Goal: Task Accomplishment & Management: Complete application form

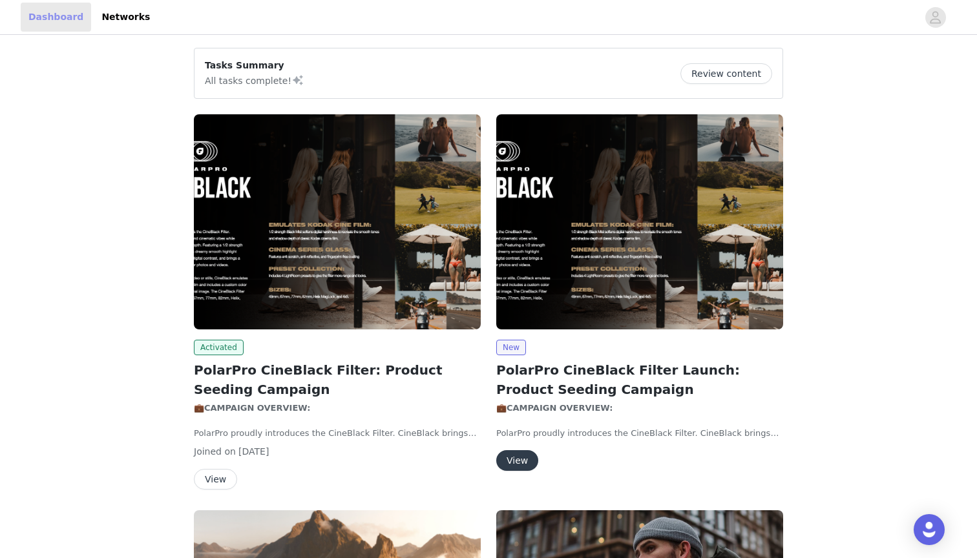
click at [60, 17] on link "Dashboard" at bounding box center [56, 17] width 70 height 29
click at [733, 68] on button "Review content" at bounding box center [726, 73] width 92 height 21
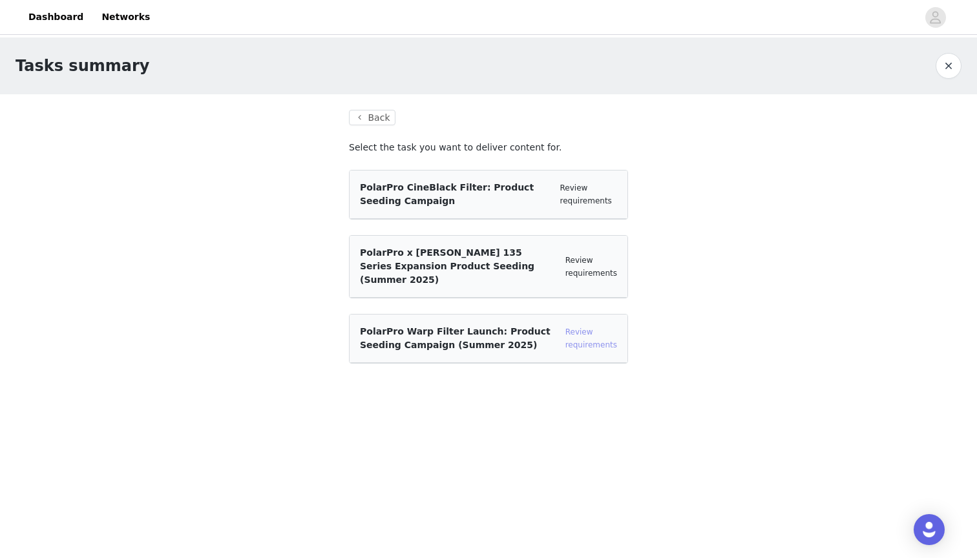
click at [585, 328] on link "Review requirements" at bounding box center [591, 339] width 52 height 22
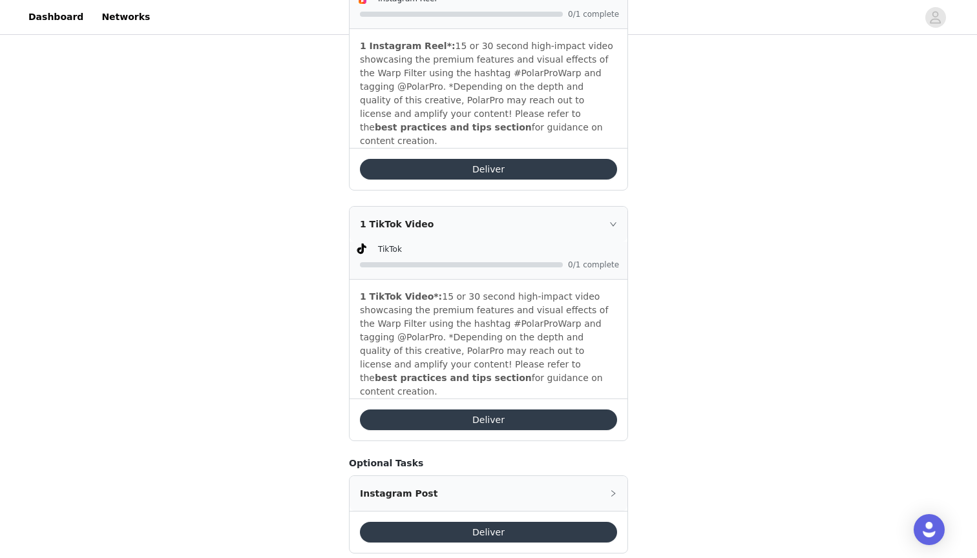
scroll to position [826, 0]
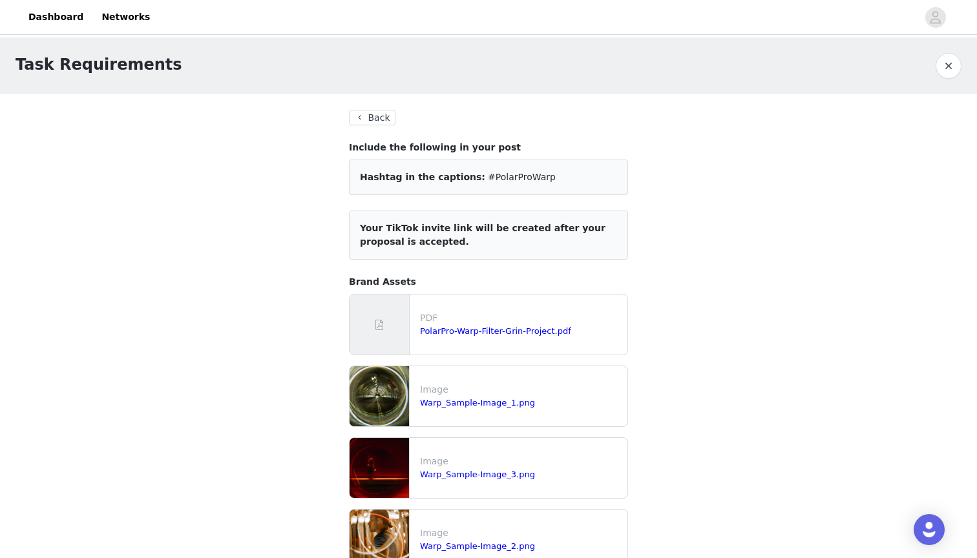
click at [943, 69] on button "button" at bounding box center [949, 66] width 26 height 26
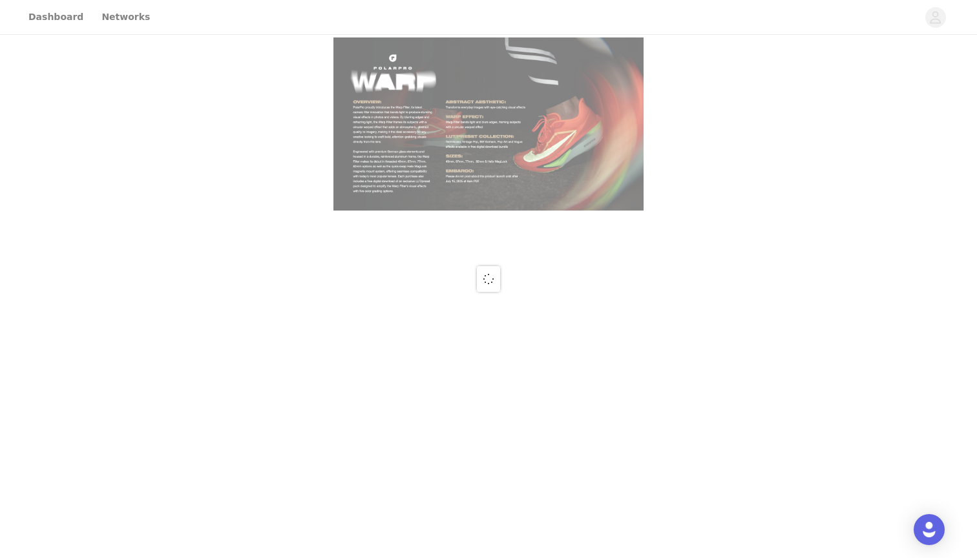
click at [928, 12] on div at bounding box center [488, 279] width 977 height 558
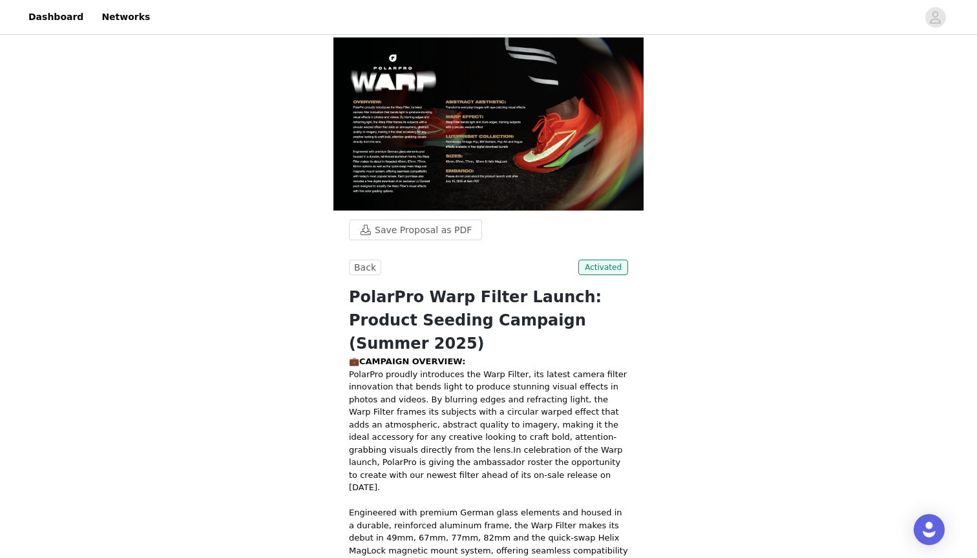
click at [936, 23] on icon "avatar" at bounding box center [935, 17] width 11 height 12
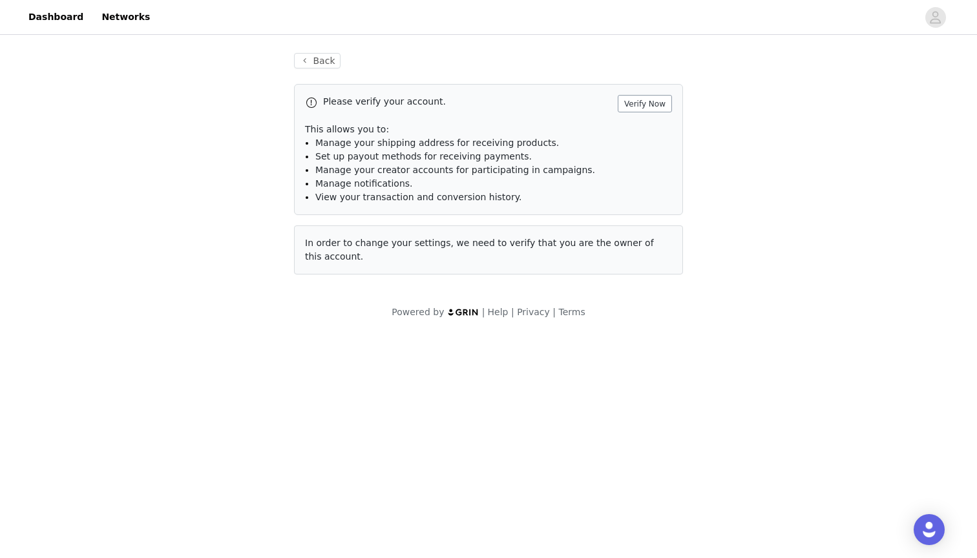
click at [659, 106] on button "Verify Now" at bounding box center [645, 103] width 54 height 17
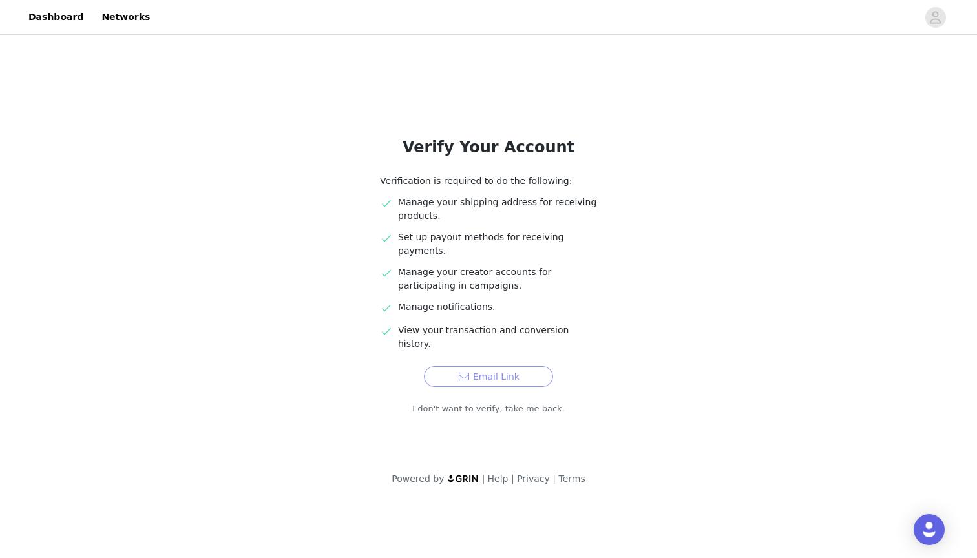
click at [502, 366] on button "Email Link" at bounding box center [488, 376] width 129 height 21
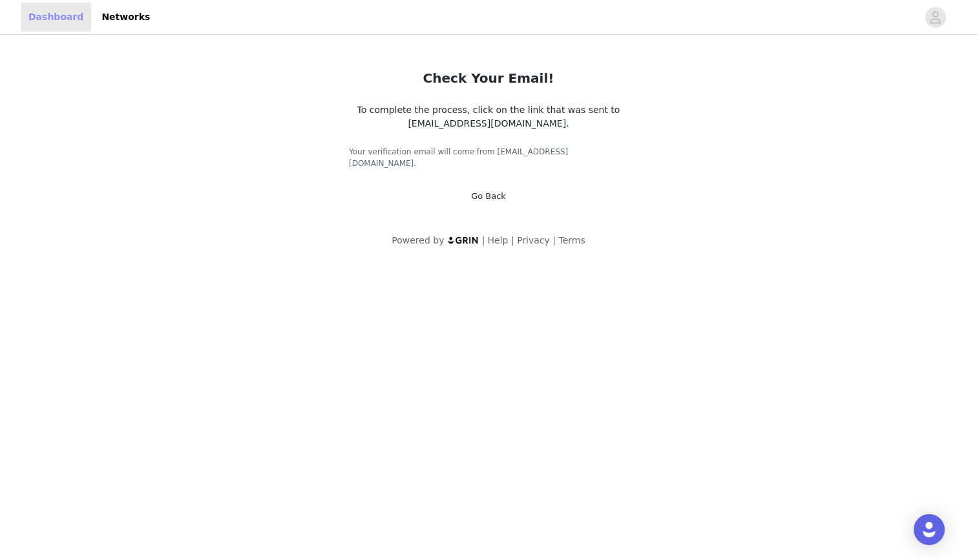
click at [31, 11] on link "Dashboard" at bounding box center [56, 17] width 70 height 29
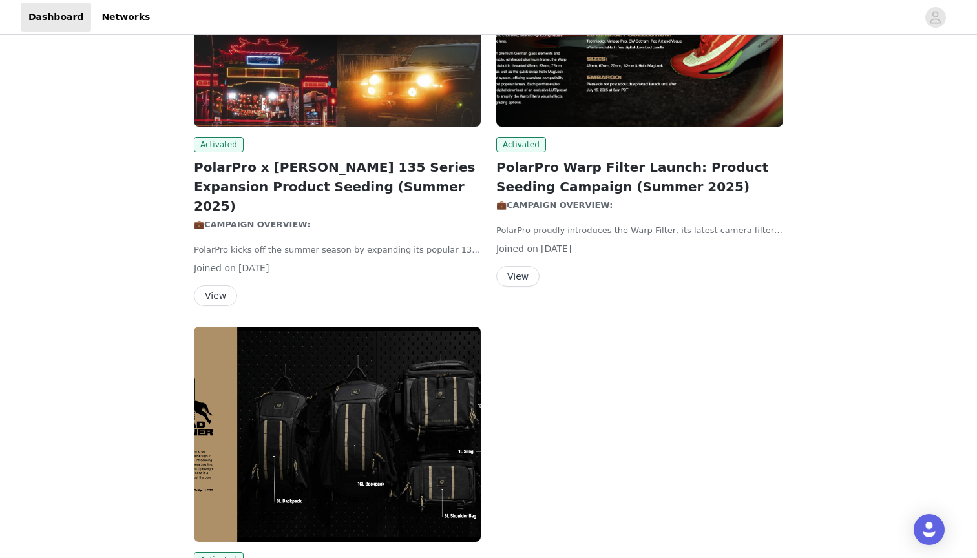
scroll to position [937, 0]
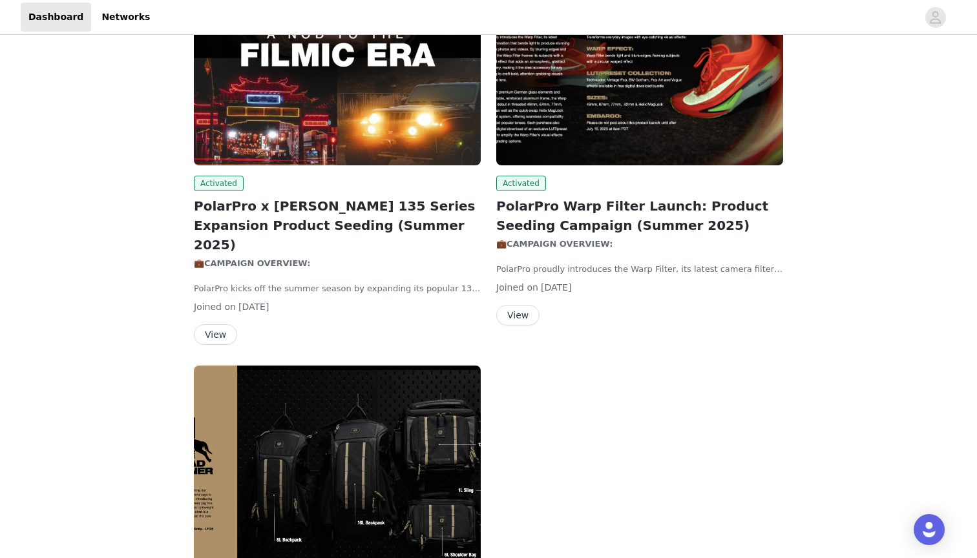
click at [523, 317] on button "View" at bounding box center [517, 315] width 43 height 21
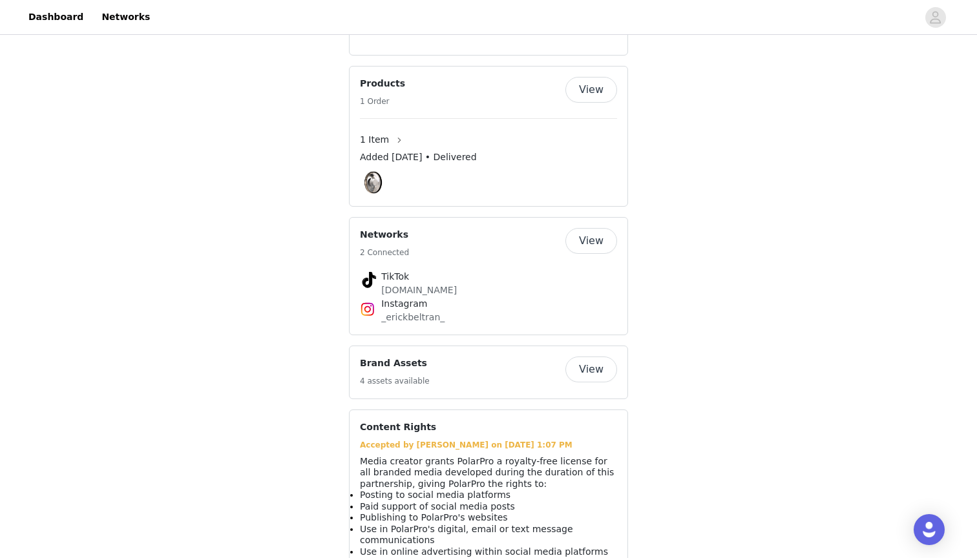
scroll to position [1913, 0]
click at [589, 357] on button "View" at bounding box center [591, 370] width 52 height 26
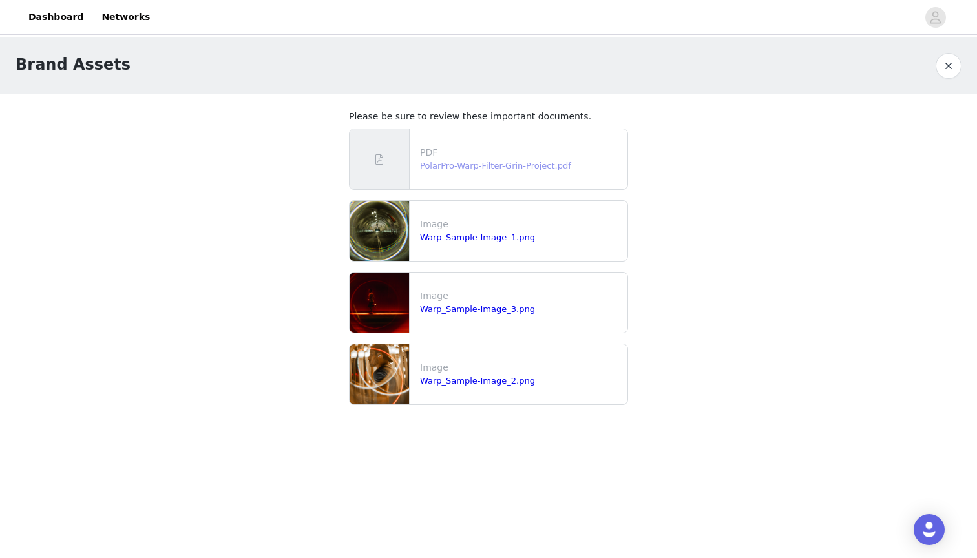
click at [532, 163] on link "PolarPro-Warp-Filter-Grin-Project.pdf" at bounding box center [495, 166] width 151 height 10
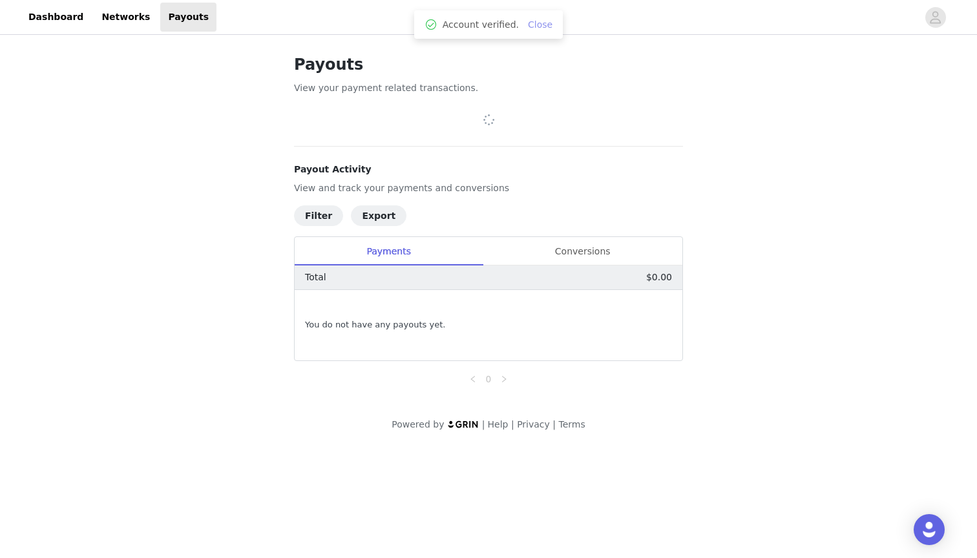
click at [539, 26] on link "Close" at bounding box center [540, 24] width 25 height 10
click at [108, 21] on link "Networks" at bounding box center [126, 17] width 64 height 29
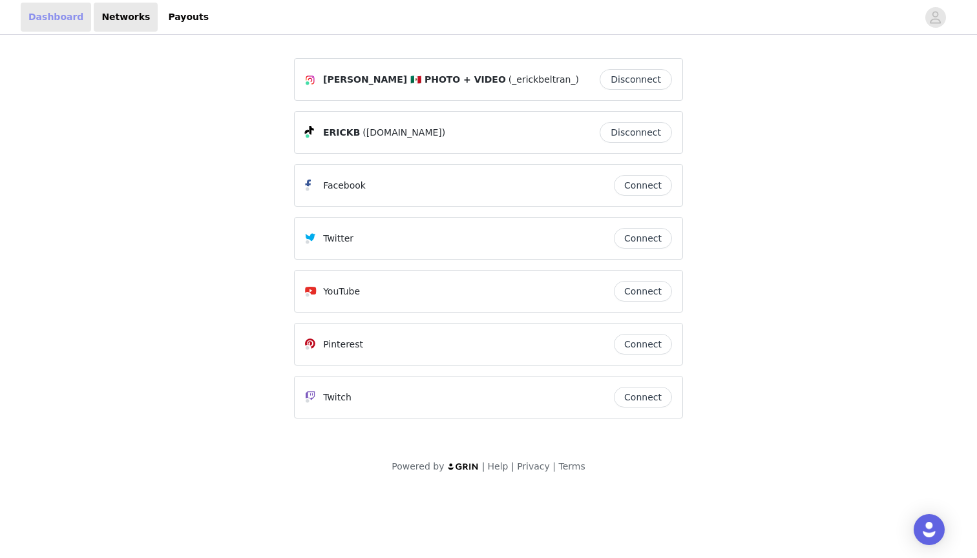
click at [61, 15] on link "Dashboard" at bounding box center [56, 17] width 70 height 29
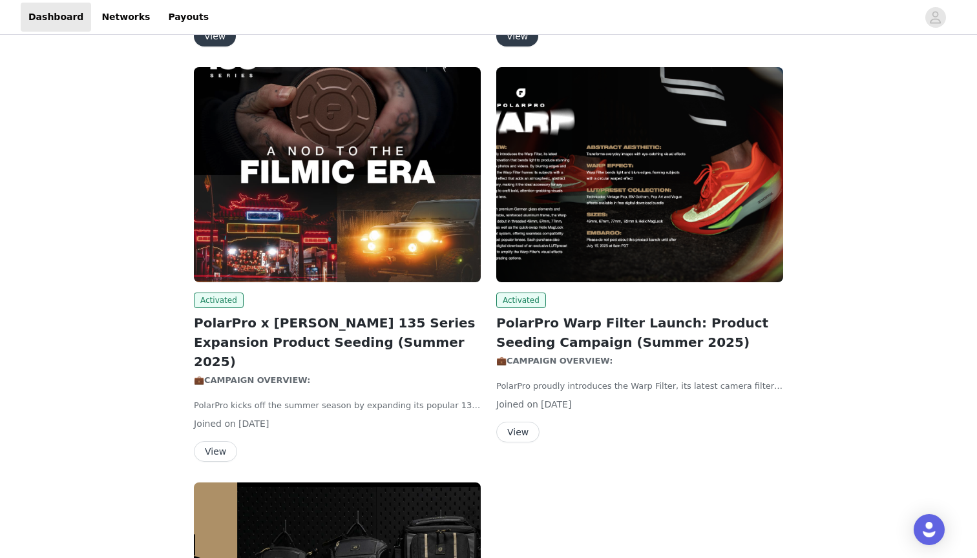
scroll to position [823, 0]
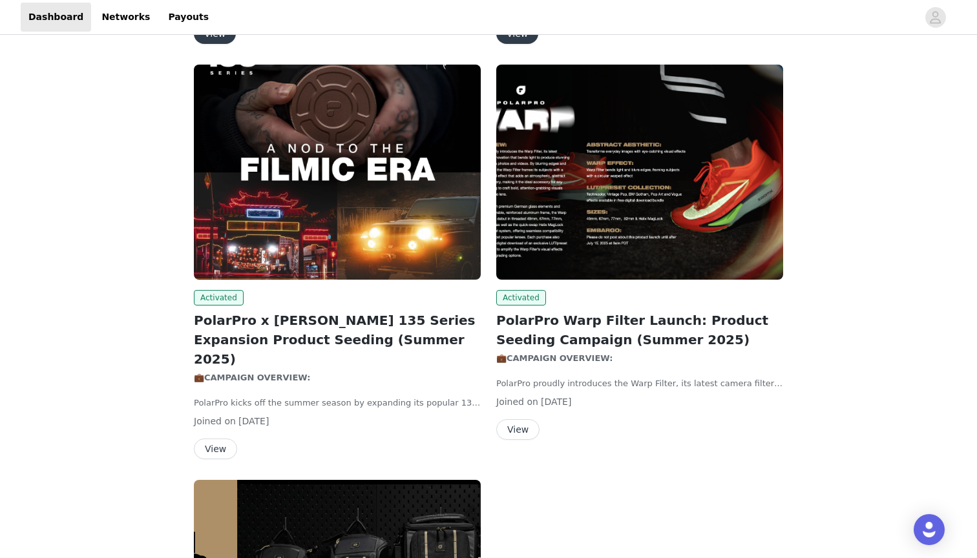
click at [518, 434] on button "View" at bounding box center [517, 429] width 43 height 21
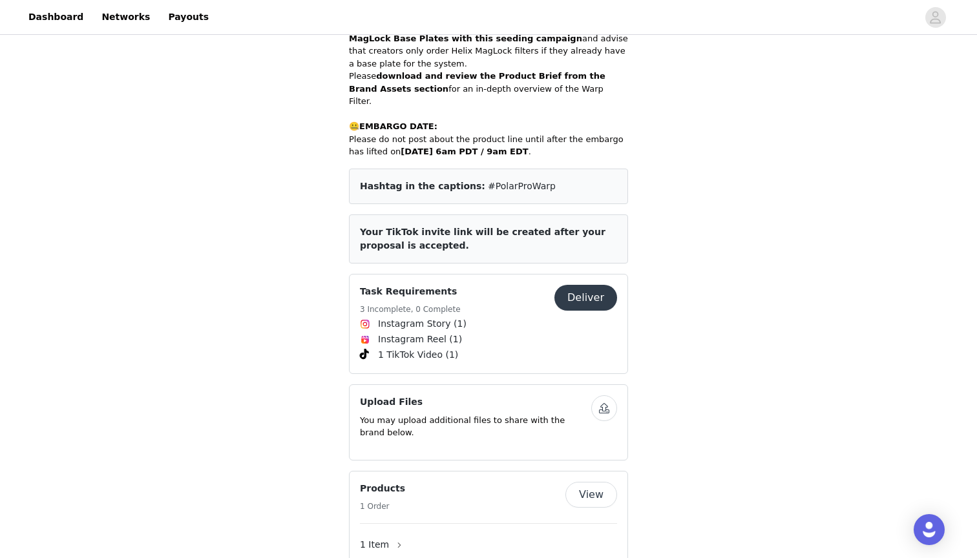
scroll to position [1511, 0]
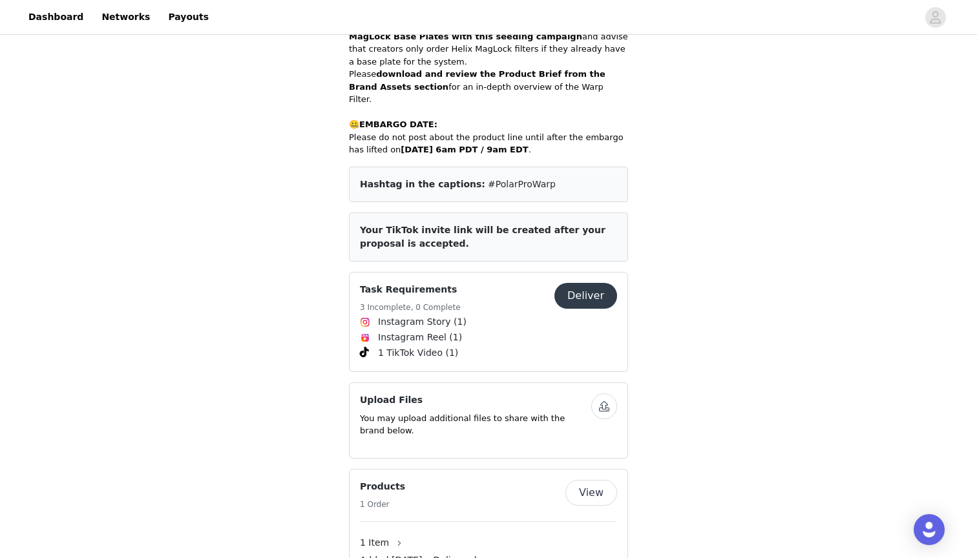
click at [597, 283] on button "Deliver" at bounding box center [585, 296] width 63 height 26
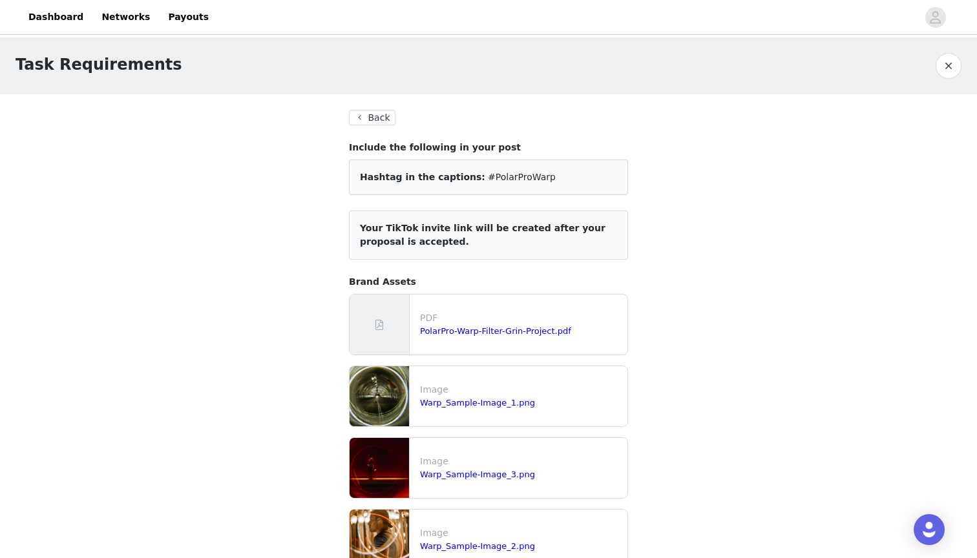
click at [381, 114] on button "Back" at bounding box center [372, 118] width 47 height 16
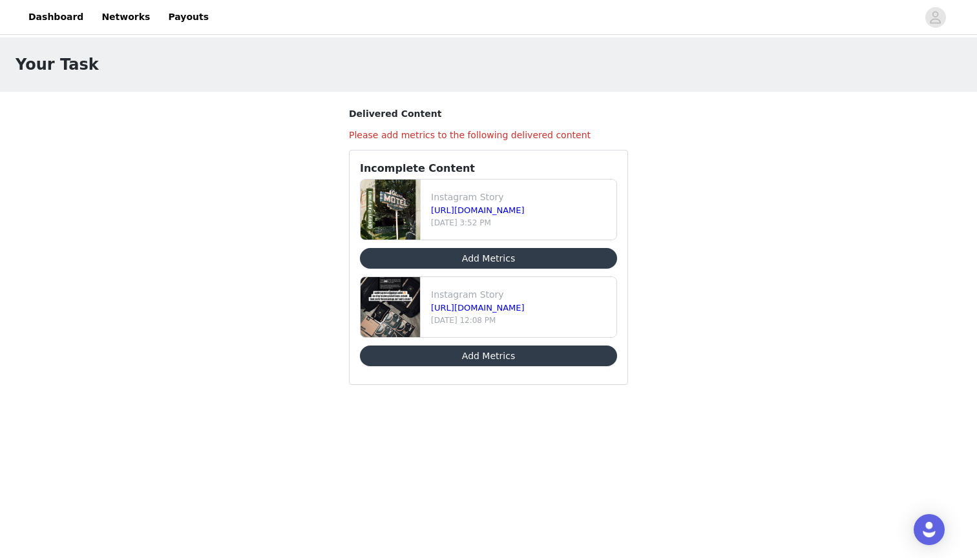
click at [471, 255] on button "Add Metrics" at bounding box center [488, 258] width 257 height 21
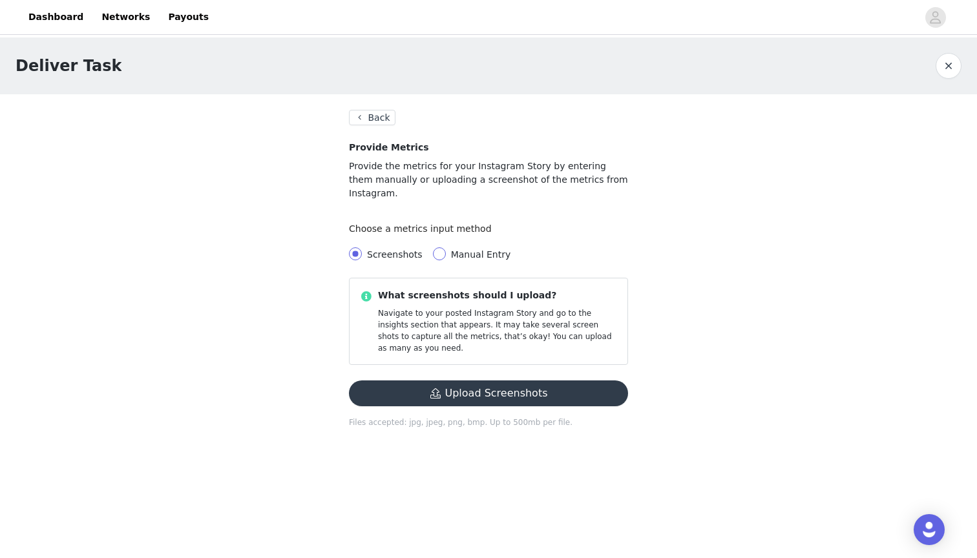
click at [441, 247] on span at bounding box center [439, 253] width 13 height 13
click at [441, 247] on input "Manual Entry" at bounding box center [439, 253] width 13 height 13
radio input "true"
radio input "false"
radio input "true"
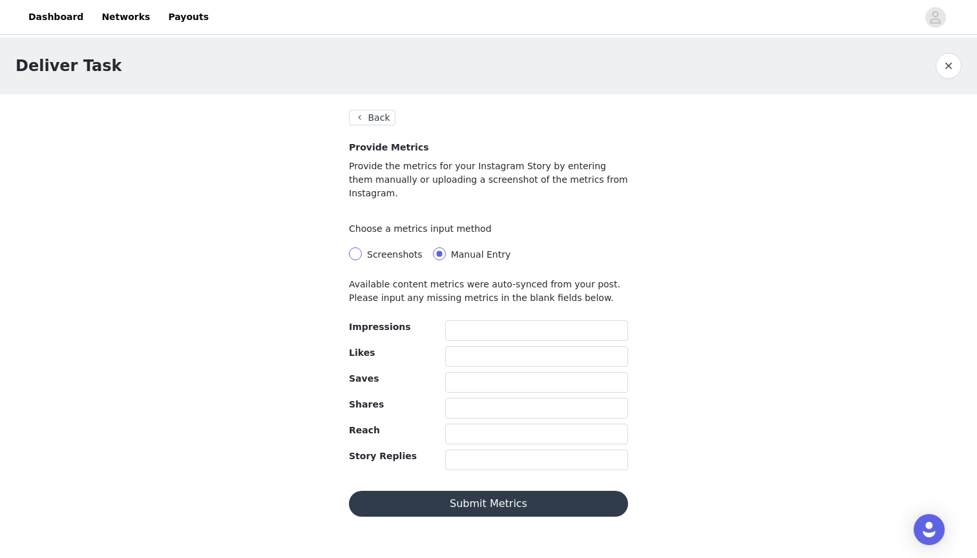
click at [354, 247] on input "Screenshots" at bounding box center [355, 253] width 13 height 13
radio input "true"
radio input "false"
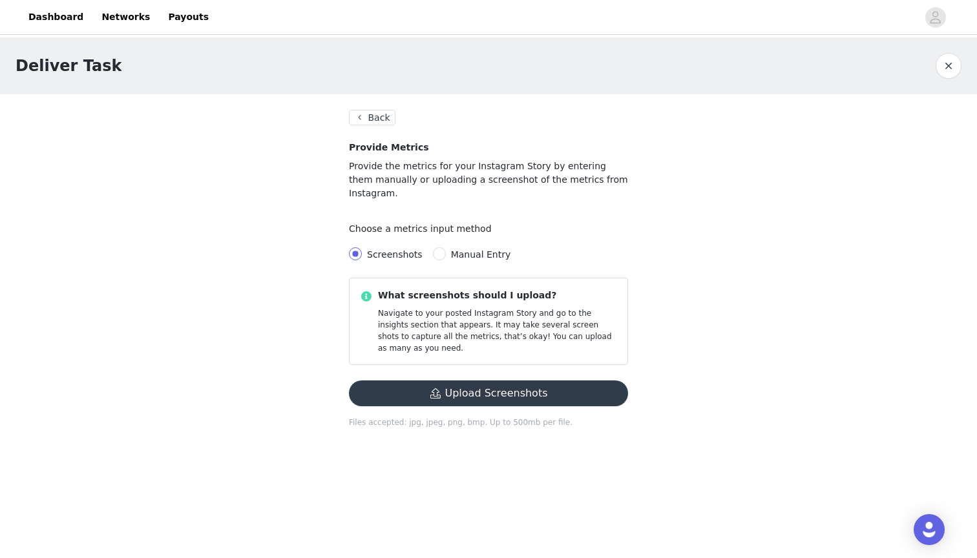
click at [364, 114] on button "Back" at bounding box center [372, 118] width 47 height 16
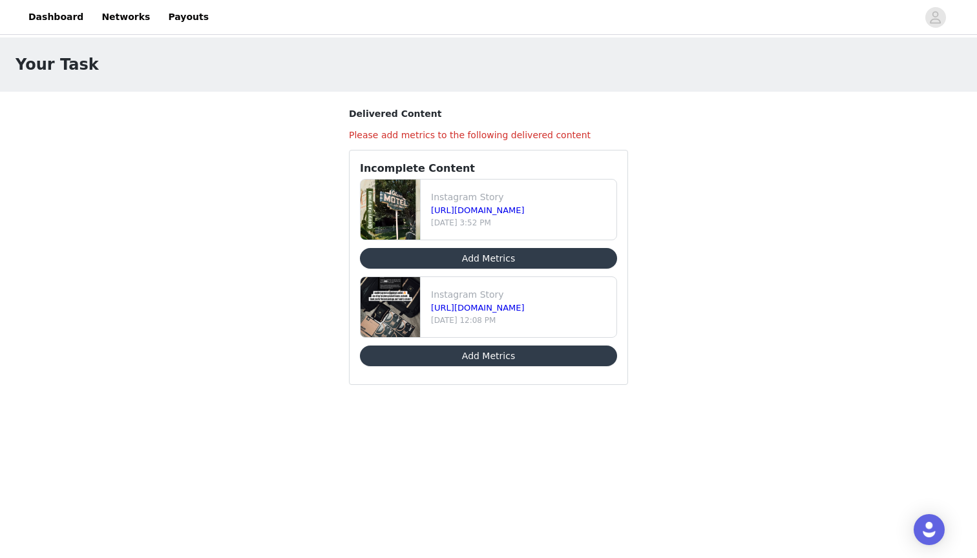
click at [476, 266] on button "Add Metrics" at bounding box center [488, 258] width 257 height 21
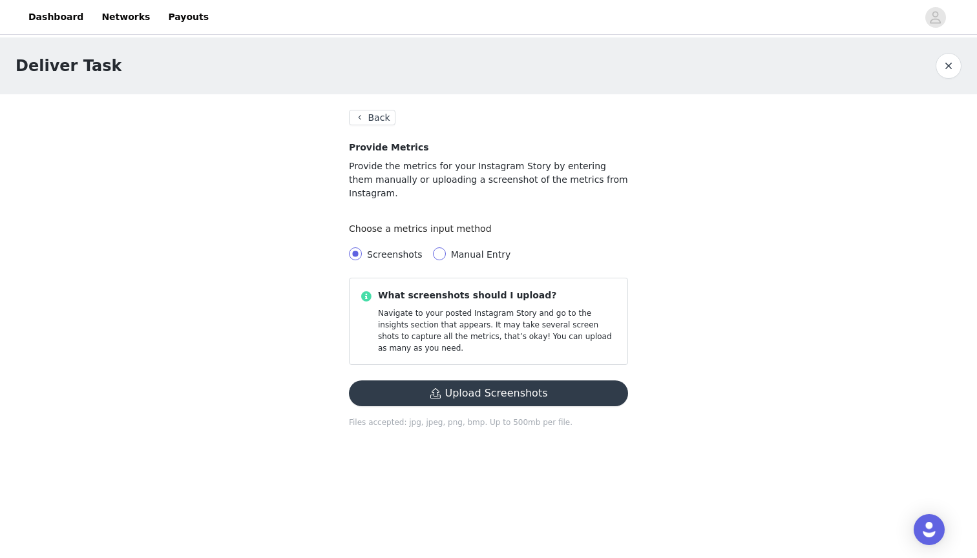
click at [438, 247] on span at bounding box center [439, 253] width 13 height 13
click at [438, 247] on input "Manual Entry" at bounding box center [439, 253] width 13 height 13
radio input "true"
radio input "false"
radio input "true"
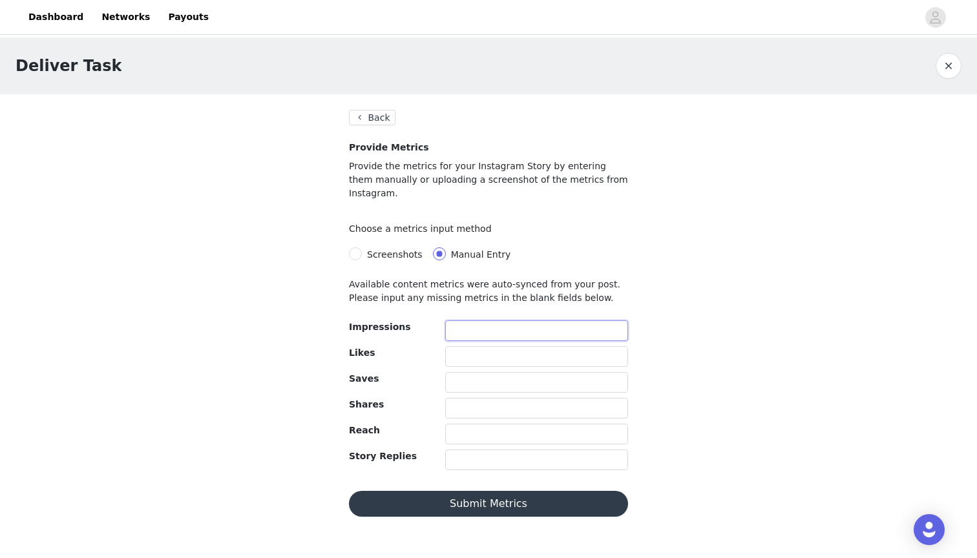
click at [494, 320] on input "text" at bounding box center [536, 330] width 183 height 21
click at [473, 184] on p "Provide the metrics for your Instagram Story by entering them manually or uploa…" at bounding box center [488, 180] width 279 height 41
click at [386, 249] on span "Screenshots" at bounding box center [395, 254] width 56 height 10
click at [362, 247] on input "Screenshots" at bounding box center [355, 253] width 13 height 13
radio input "true"
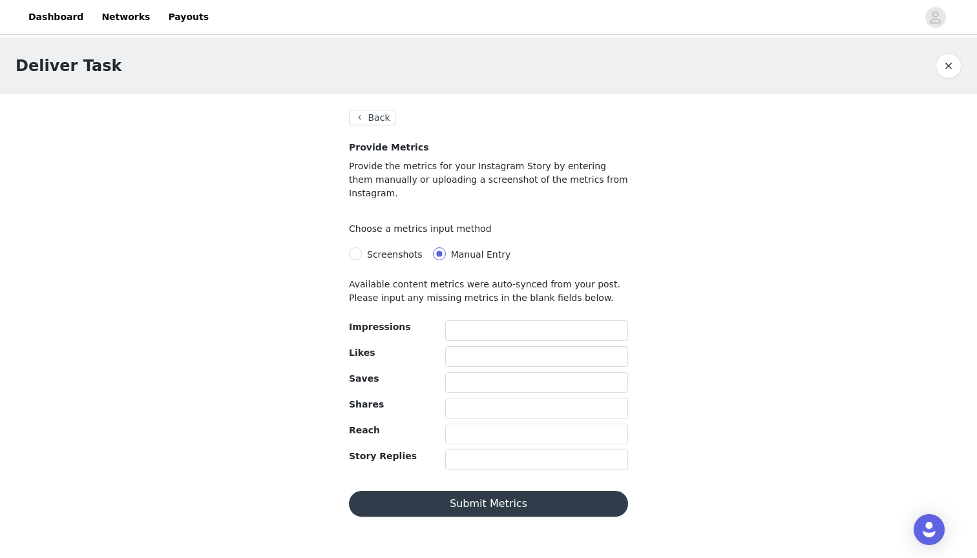
radio input "false"
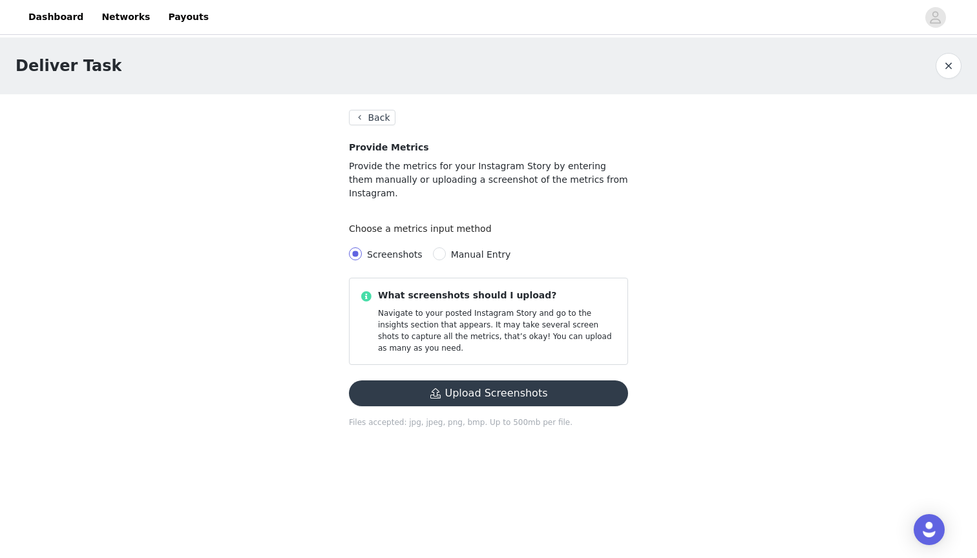
click at [366, 109] on section "Back Provide Metrics Provide the metrics for your Instagram Story by entering t…" at bounding box center [488, 276] width 310 height 365
click at [366, 115] on button "Back" at bounding box center [372, 118] width 47 height 16
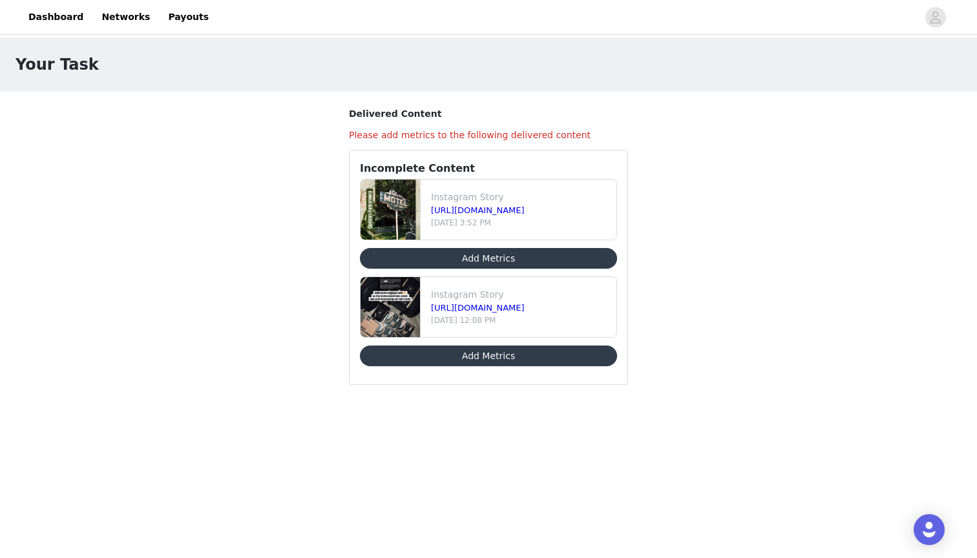
click at [494, 359] on button "Add Metrics" at bounding box center [488, 356] width 257 height 21
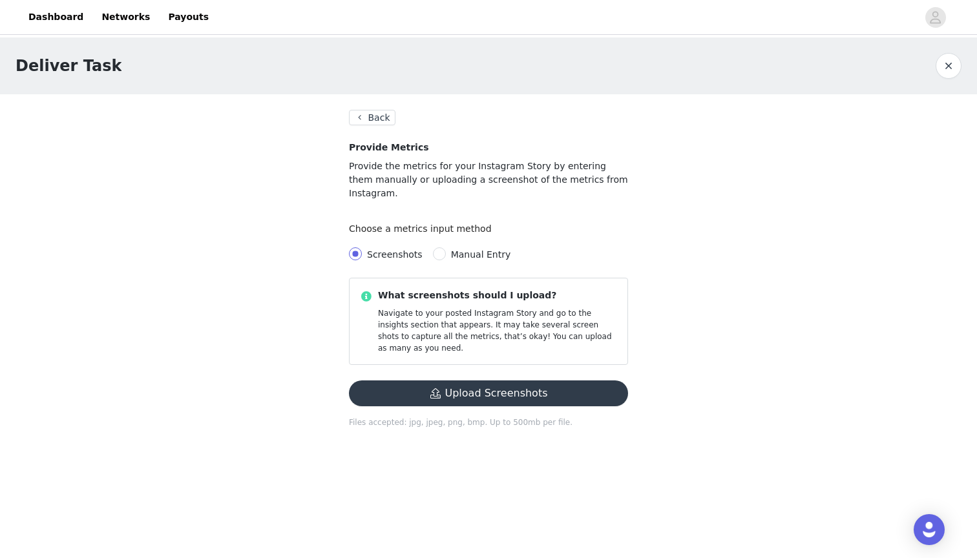
click at [485, 381] on button "Upload Screenshots" at bounding box center [488, 394] width 279 height 26
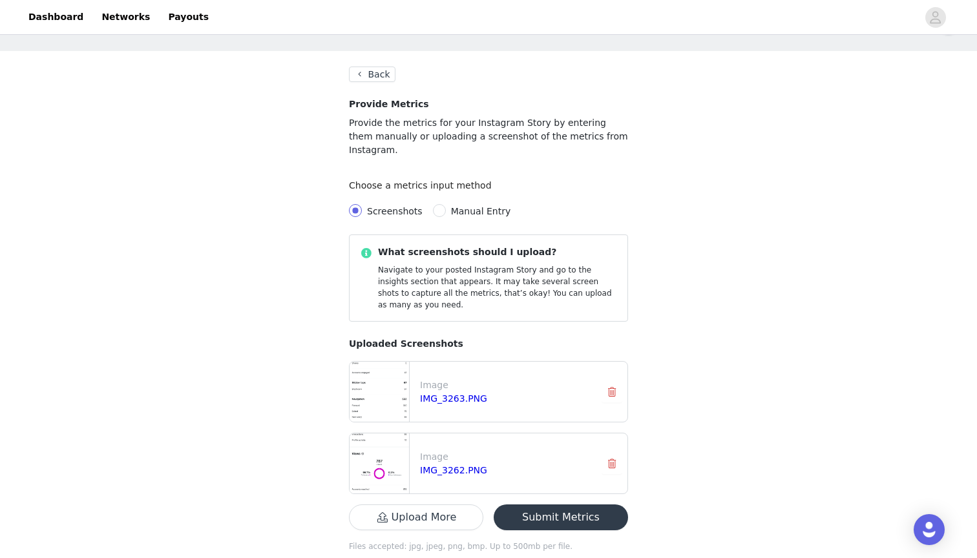
scroll to position [43, 0]
click at [552, 505] on button "Submit Metrics" at bounding box center [561, 518] width 134 height 26
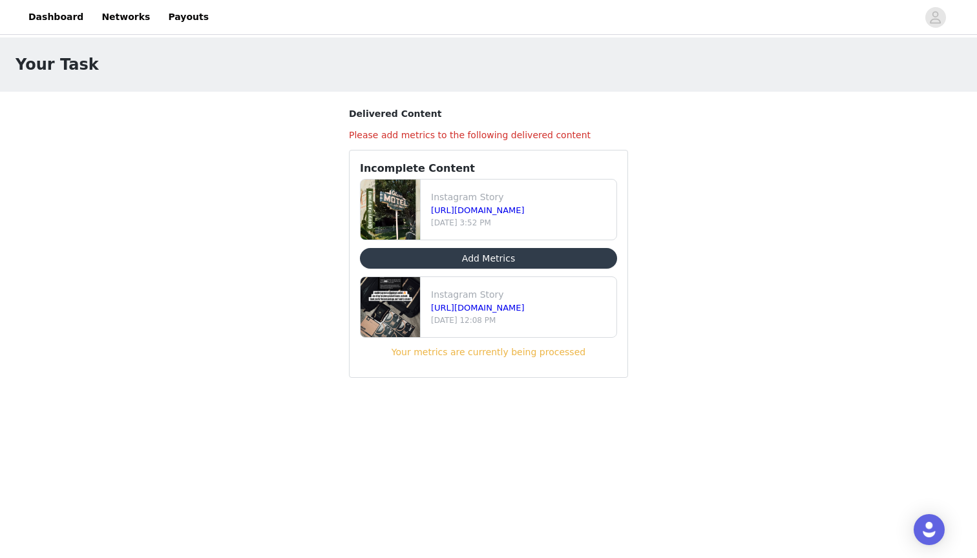
click at [508, 258] on button "Add Metrics" at bounding box center [488, 258] width 257 height 21
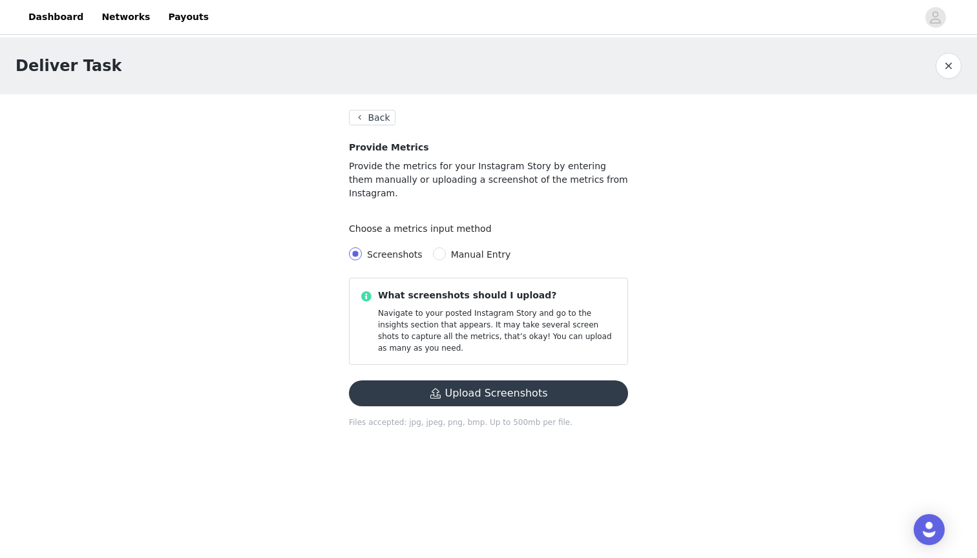
click at [474, 381] on button "Upload Screenshots" at bounding box center [488, 394] width 279 height 26
click at [497, 381] on button "Upload Screenshots" at bounding box center [488, 394] width 279 height 26
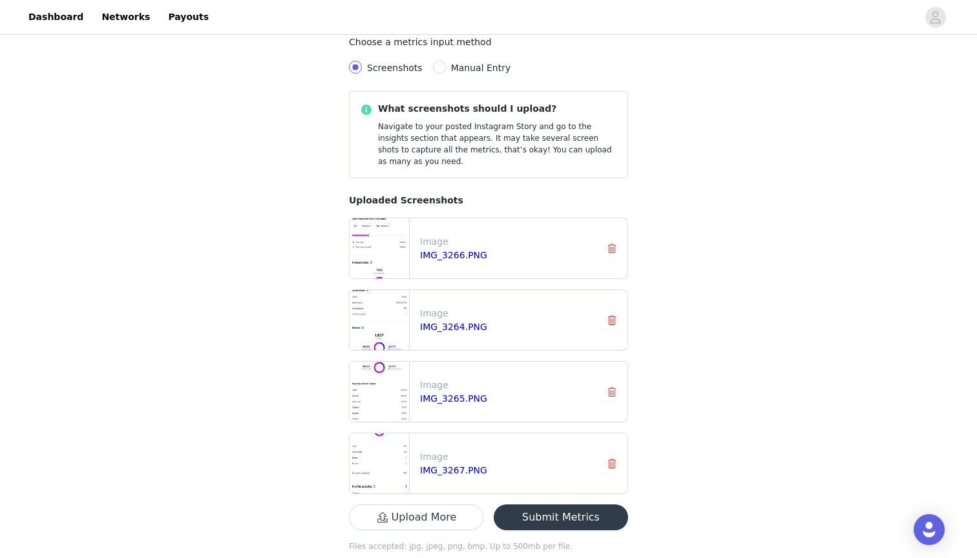
scroll to position [186, 0]
click at [579, 505] on button "Submit Metrics" at bounding box center [561, 518] width 134 height 26
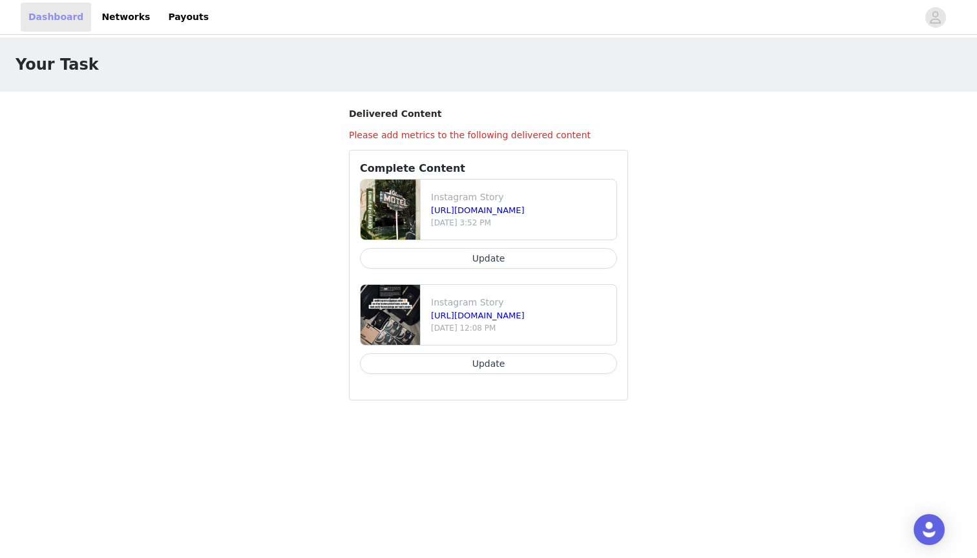
click at [68, 14] on link "Dashboard" at bounding box center [56, 17] width 70 height 29
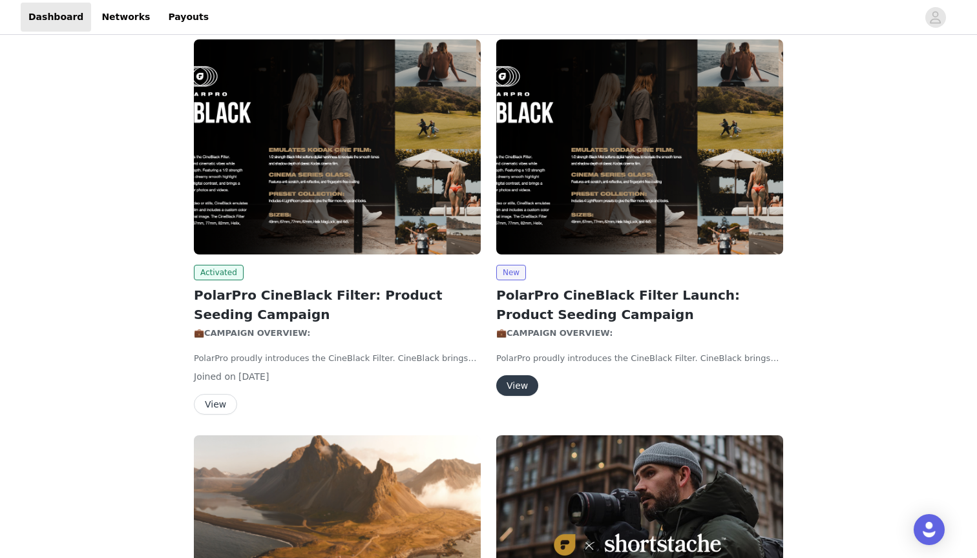
scroll to position [69, 0]
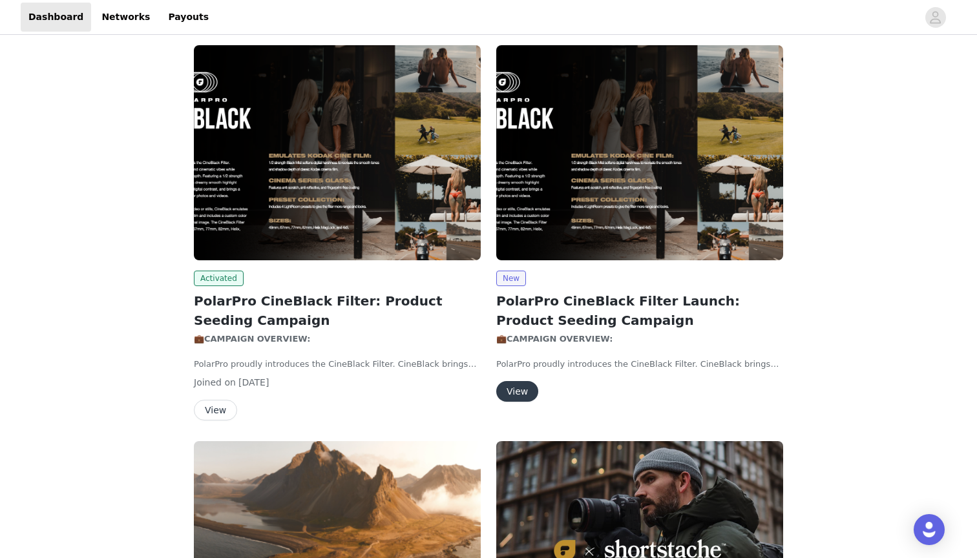
click at [521, 388] on button "View" at bounding box center [517, 391] width 42 height 21
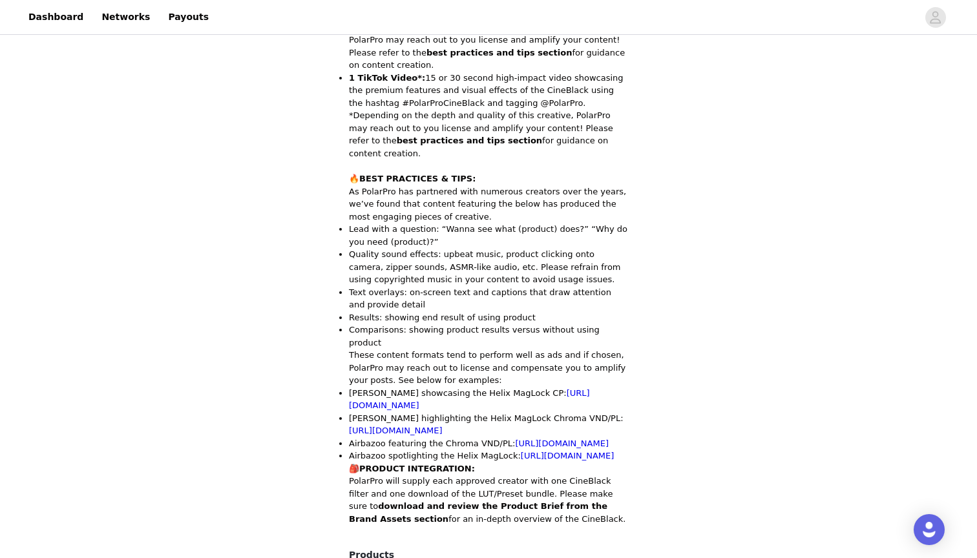
scroll to position [69, 0]
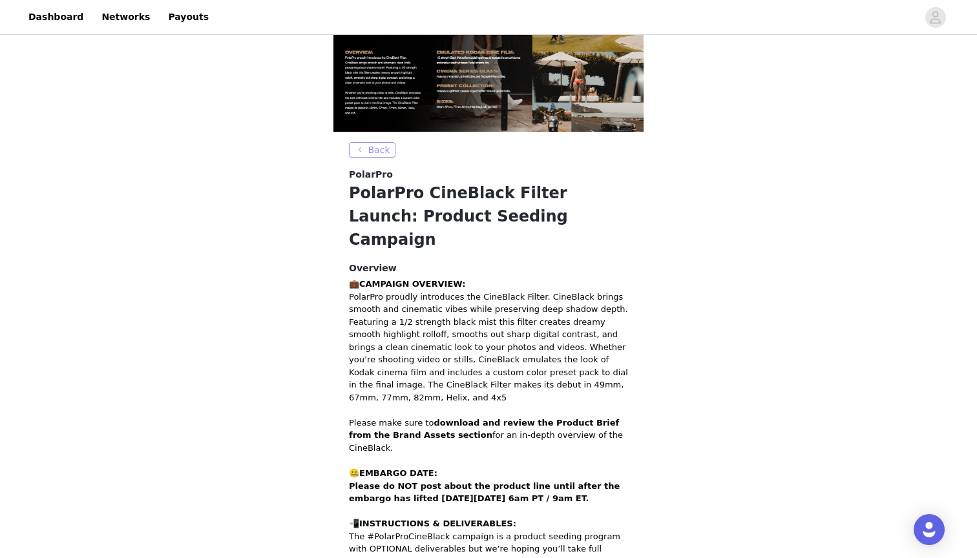
click at [386, 147] on button "Back" at bounding box center [372, 150] width 47 height 16
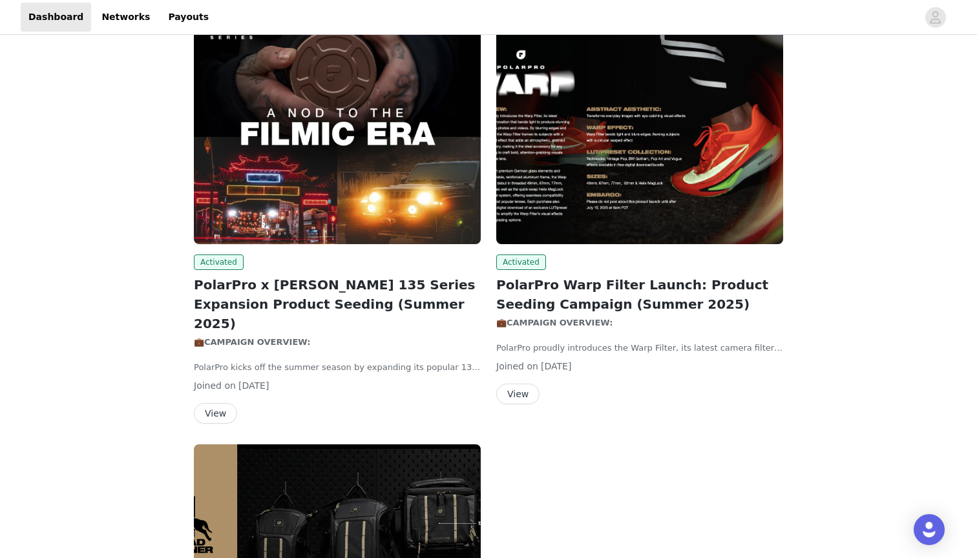
scroll to position [762, 0]
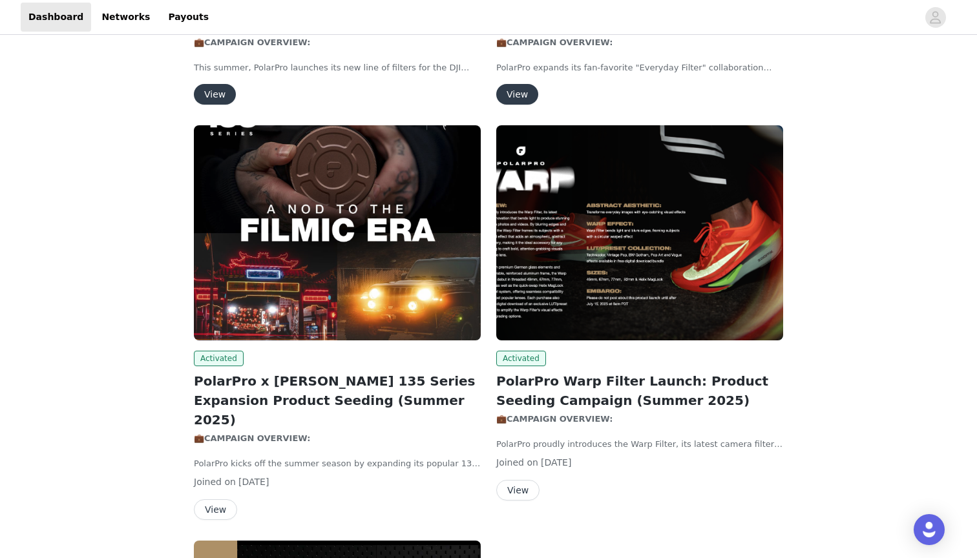
click at [520, 484] on button "View" at bounding box center [517, 490] width 43 height 21
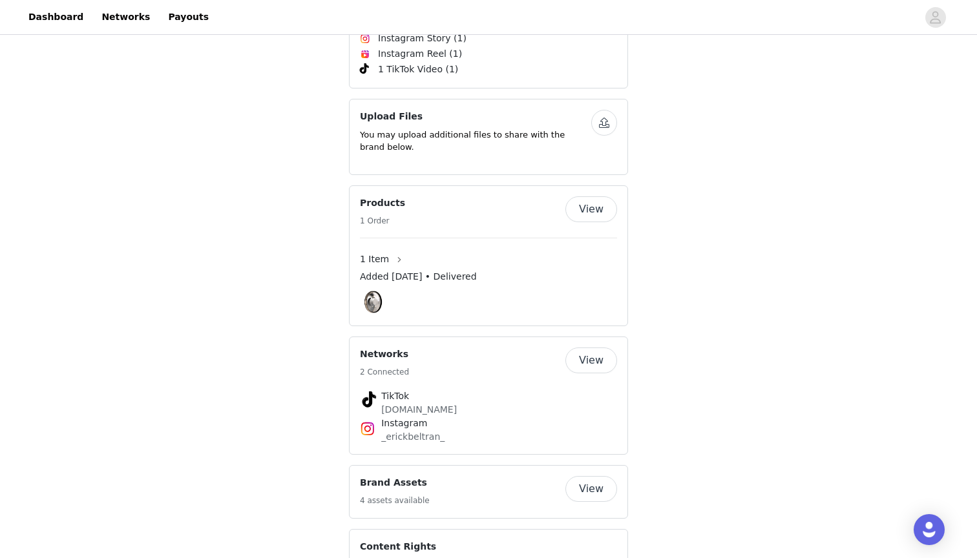
scroll to position [1789, 0]
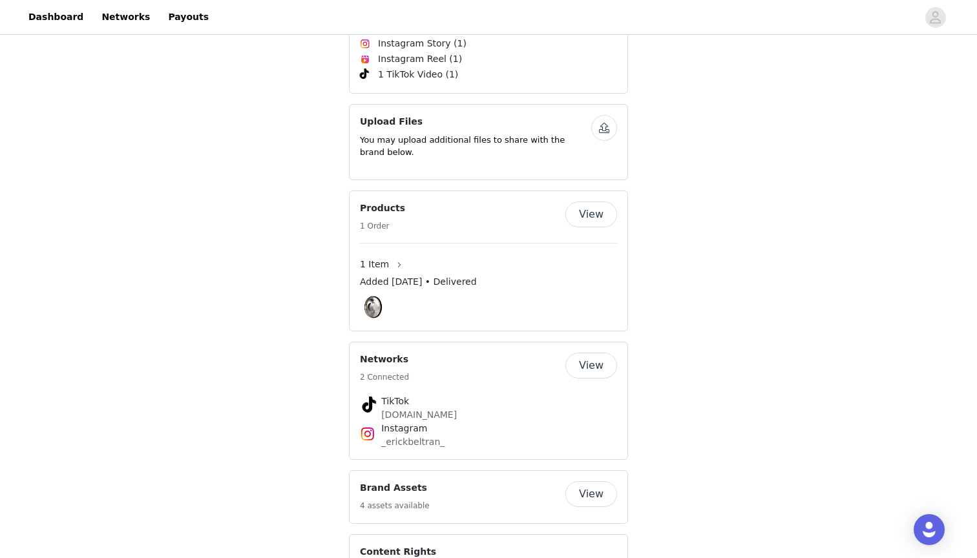
click at [594, 481] on button "View" at bounding box center [591, 494] width 52 height 26
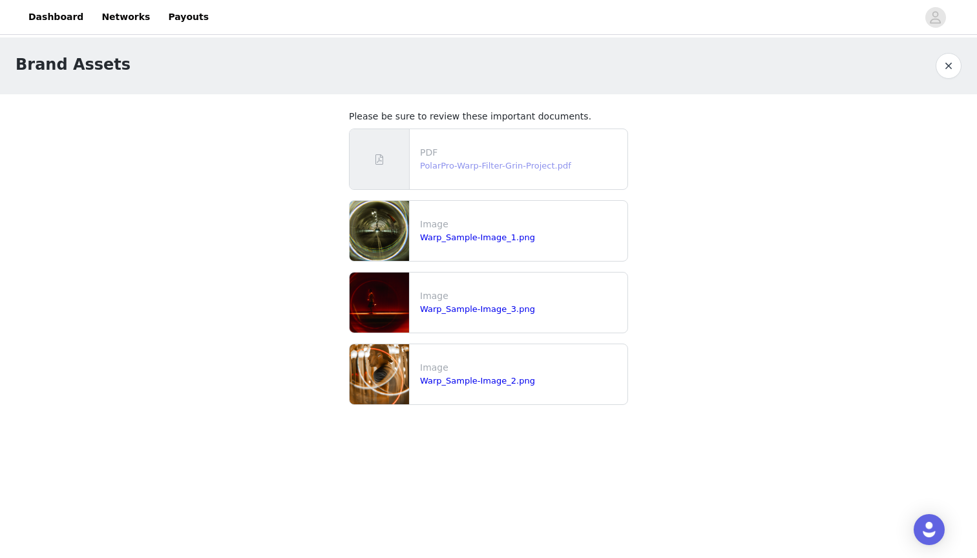
click at [467, 162] on link "PolarPro-Warp-Filter-Grin-Project.pdf" at bounding box center [495, 166] width 151 height 10
click at [472, 235] on link "Warp_Sample-Image_1.png" at bounding box center [477, 238] width 115 height 10
